Goal: Find specific page/section: Find specific page/section

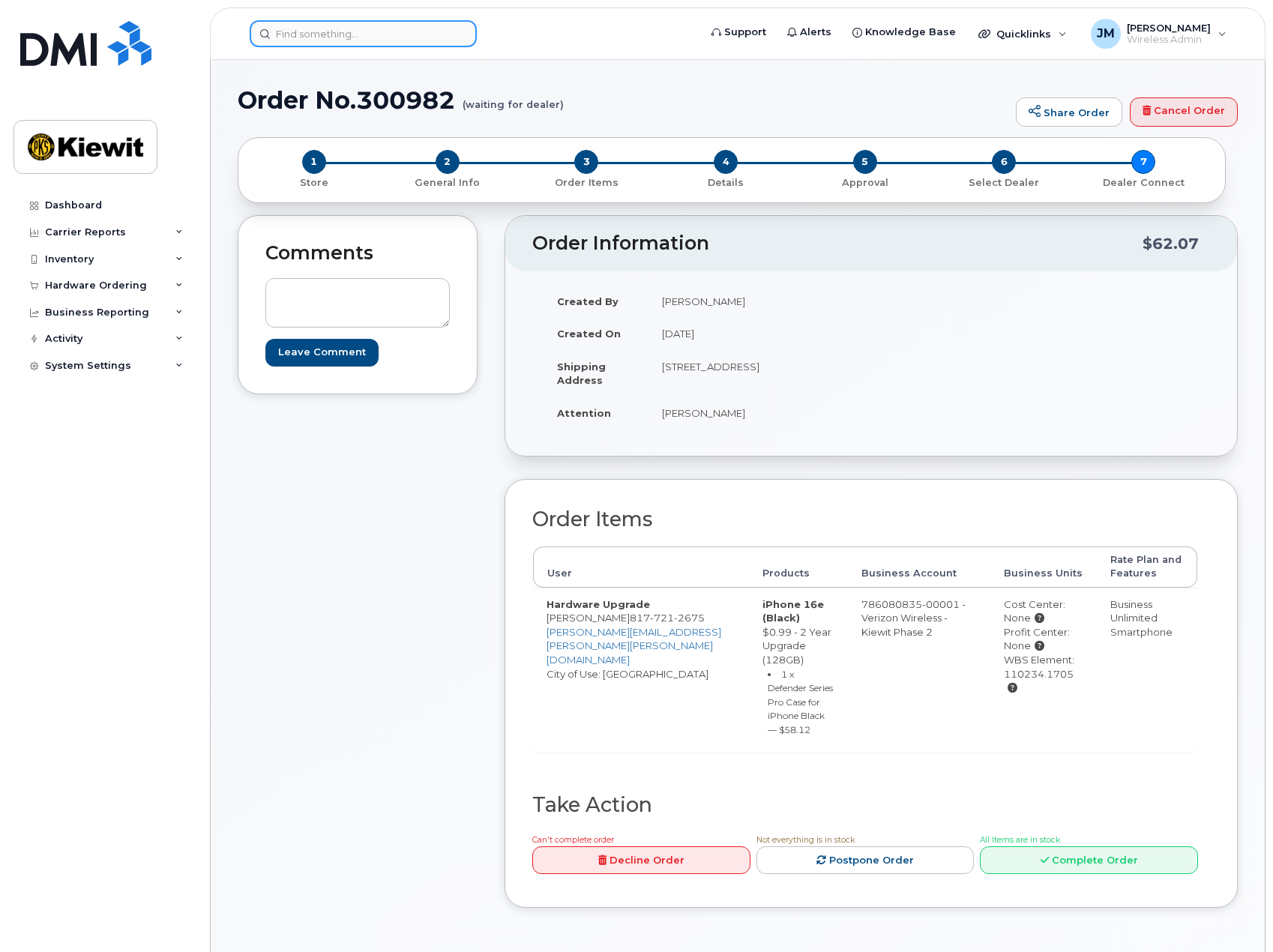
click at [387, 31] on input at bounding box center [363, 34] width 227 height 27
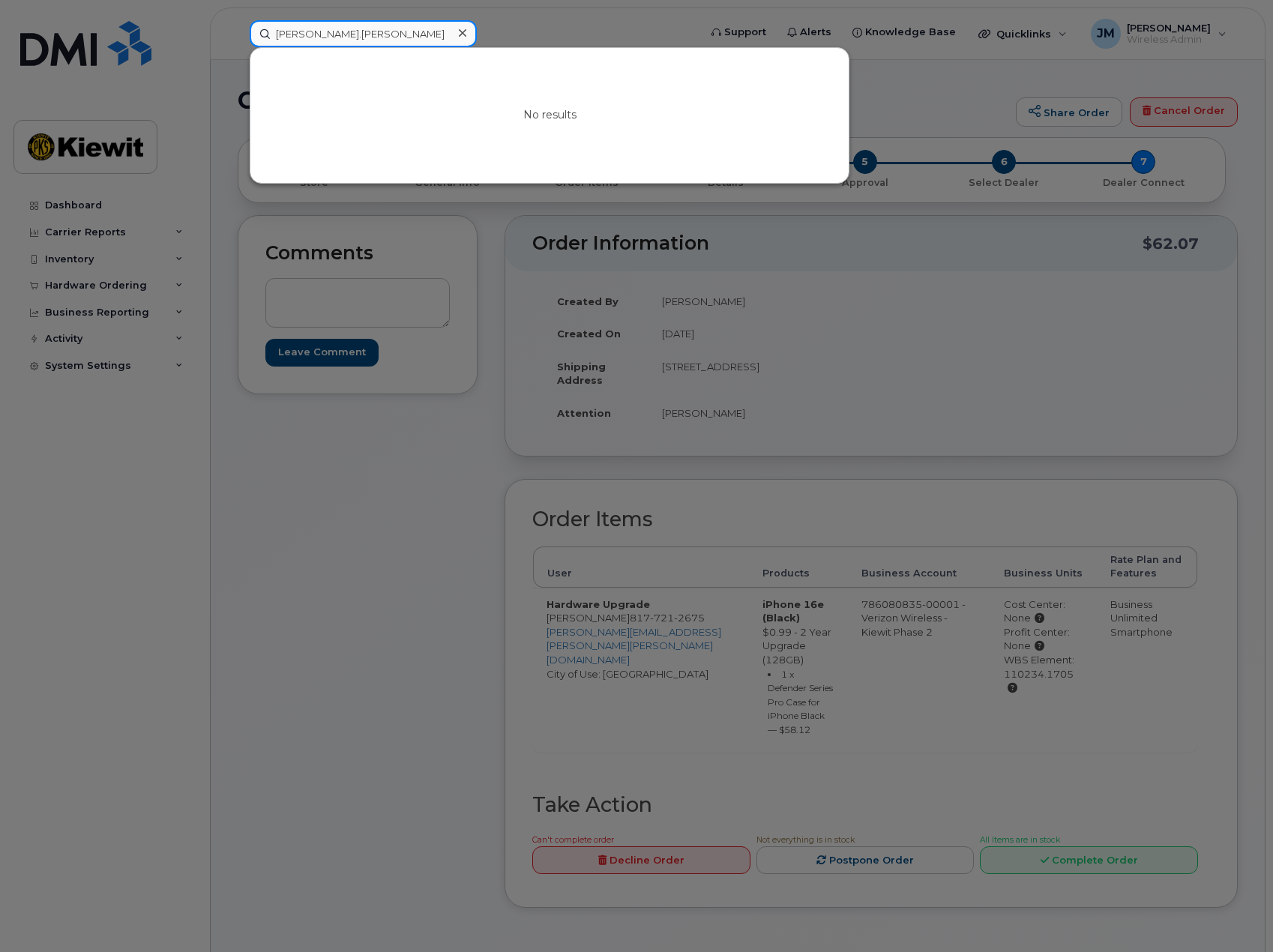
click at [380, 34] on input "chris.dill" at bounding box center [363, 34] width 227 height 27
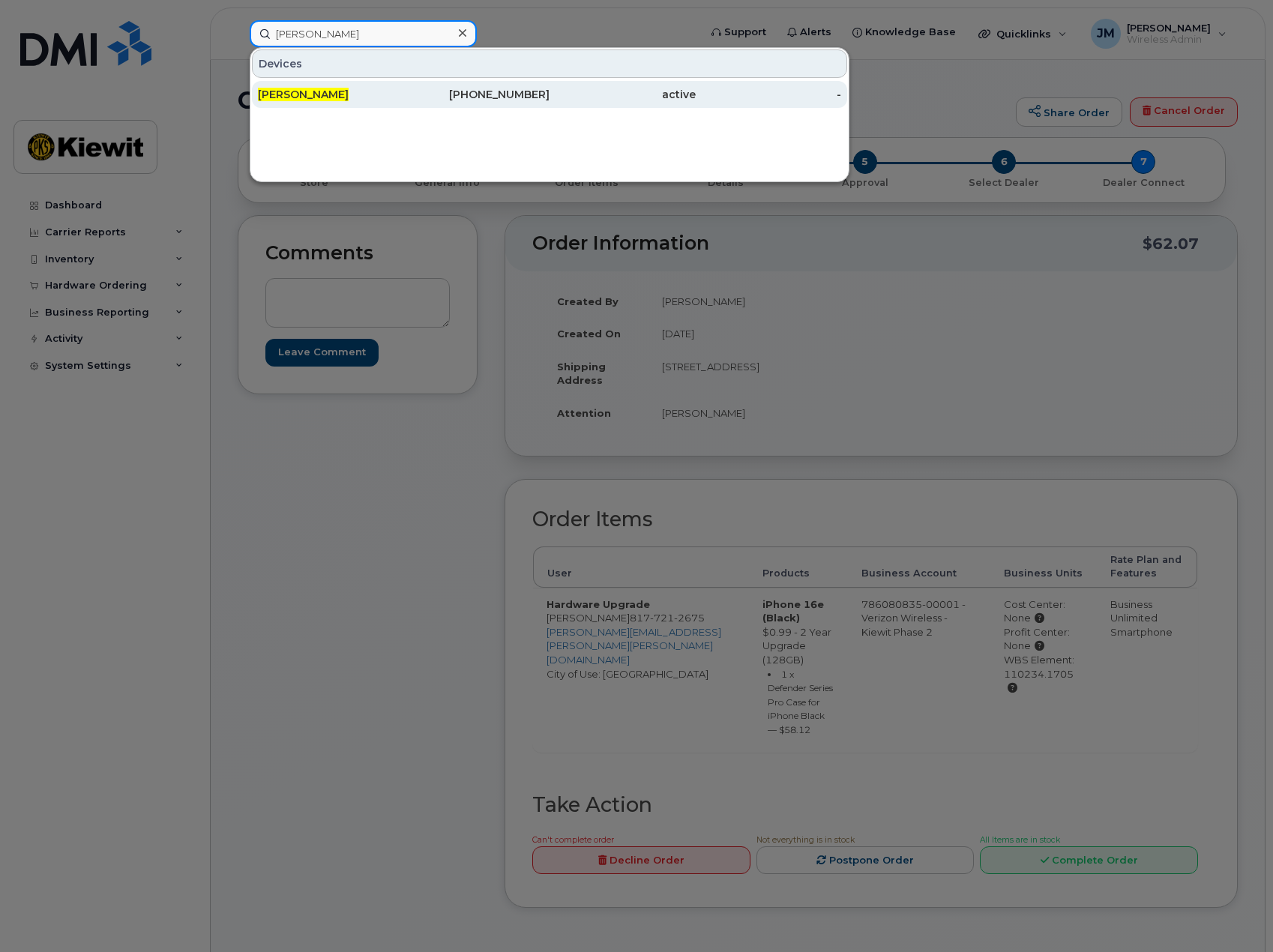
type input "chris dill"
click at [360, 94] on div "CHRIS DILL" at bounding box center [330, 95] width 146 height 15
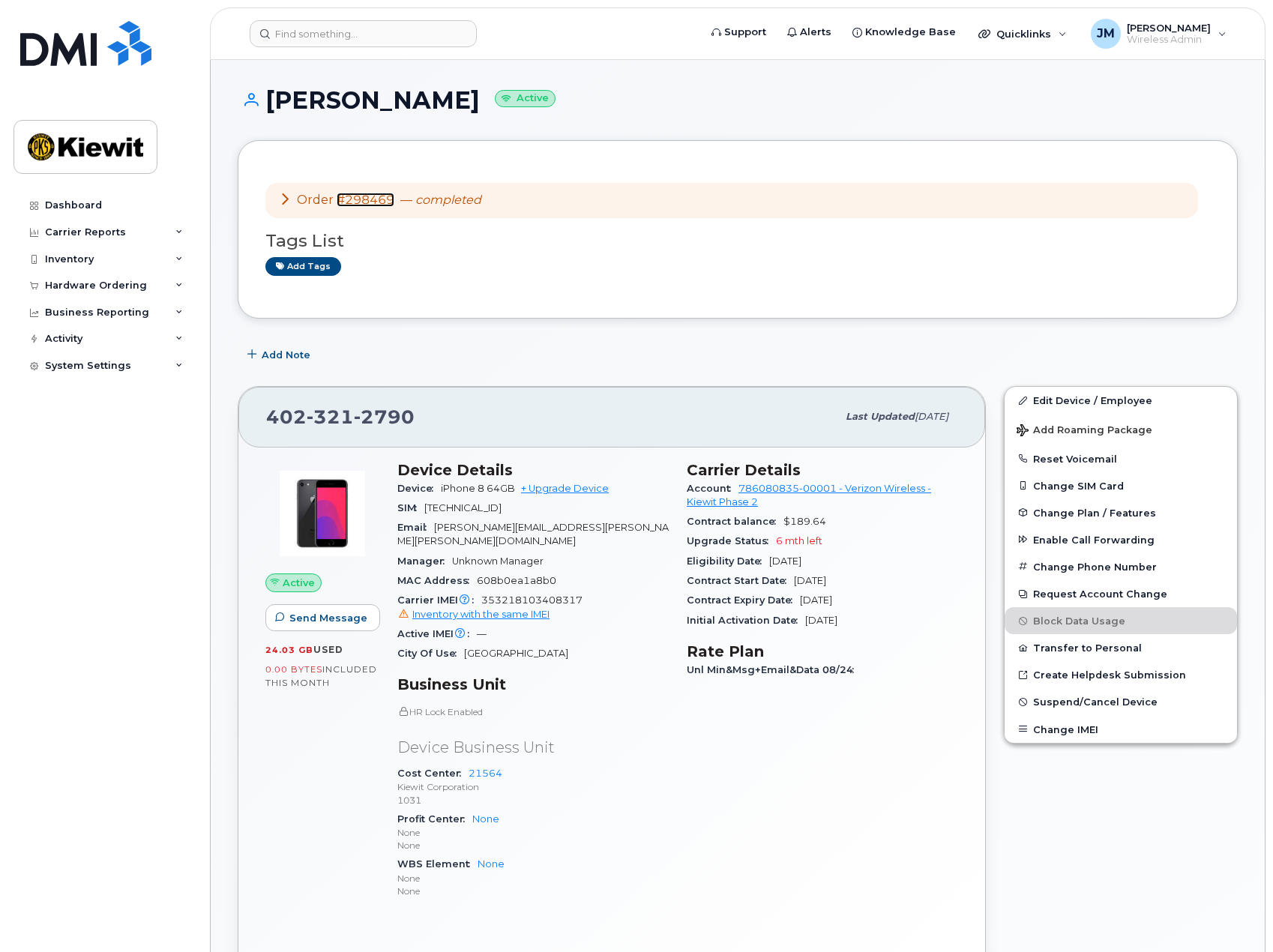
click at [374, 195] on link "#298469" at bounding box center [365, 200] width 58 height 15
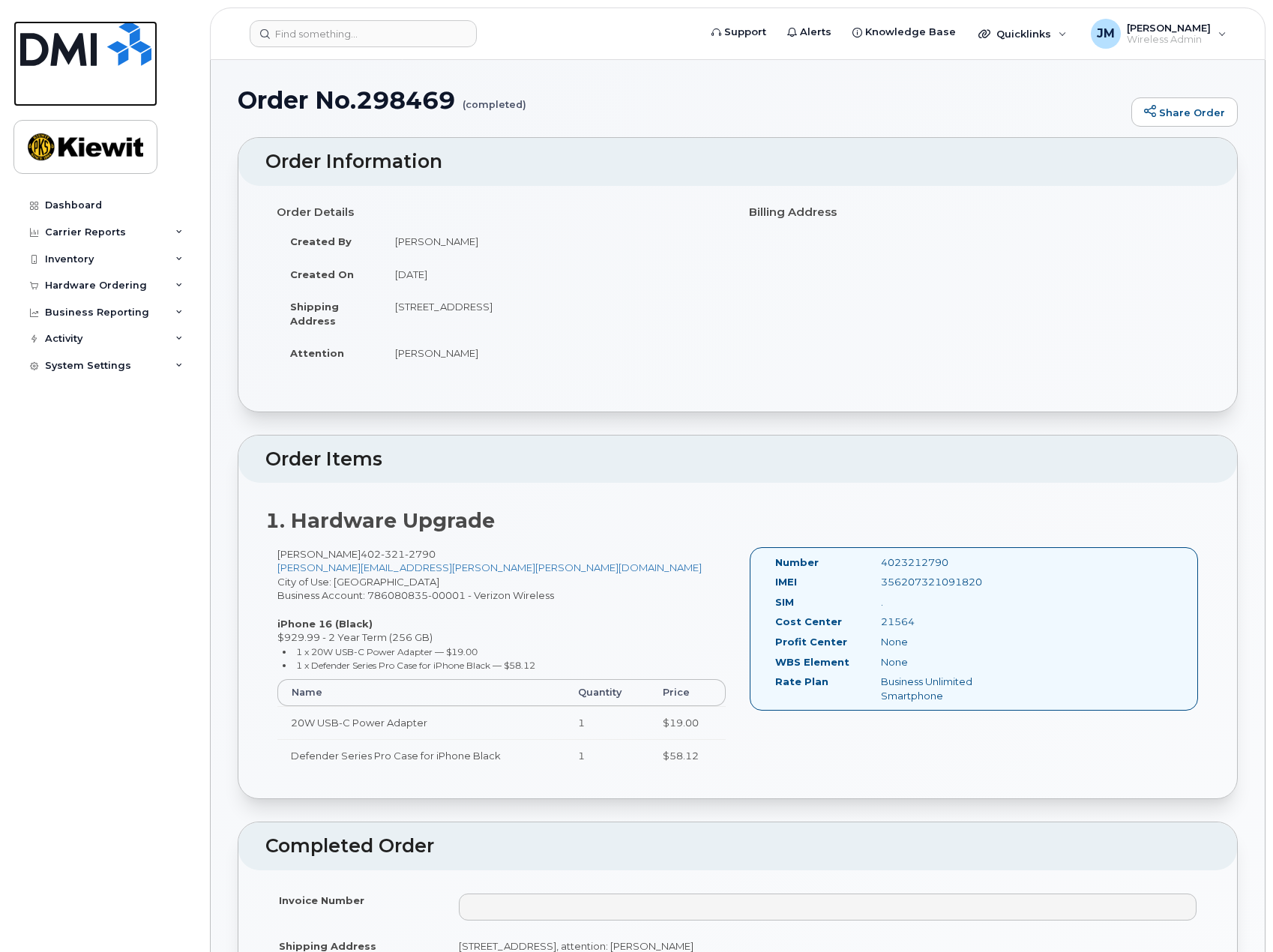
click at [126, 51] on img at bounding box center [86, 44] width 131 height 45
